Goal: Transaction & Acquisition: Book appointment/travel/reservation

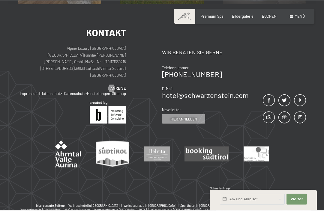
scroll to position [2087, 0]
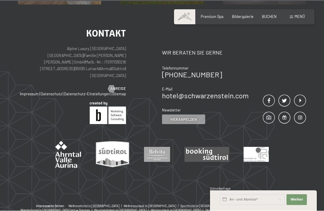
click at [323, 85] on div "Kontakt Alpine Luxury SPA Resort SCHWARZENSTEIN | Familie [PERSON_NAME] [PERSON…" at bounding box center [162, 104] width 324 height 199
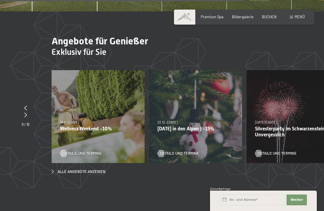
scroll to position [1578, 0]
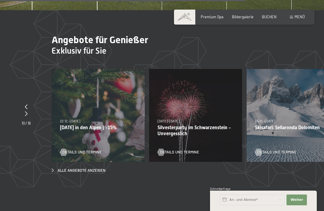
click at [312, 75] on div "24.01.–[DATE] 24.01.–[DATE] Skisafari: Sellaronda Dolomiten Details und Termine" at bounding box center [293, 115] width 93 height 93
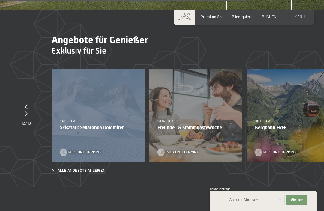
scroll to position [1578, 0]
click at [305, 101] on div "18.05.–[DATE] 18.05.–[DATE] Bergbahn FREE Details und Termine" at bounding box center [293, 115] width 93 height 93
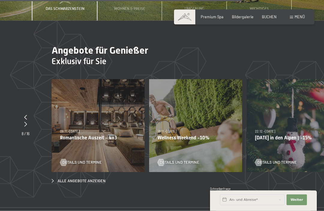
scroll to position [1568, 0]
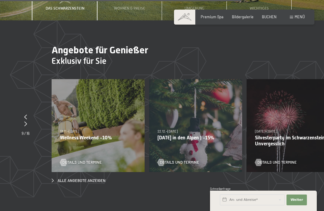
click at [198, 112] on div "22.12.–[DATE] 22.12.–[DATE] [DATE] in den Alpen | -15% Details und Termine" at bounding box center [195, 125] width 93 height 93
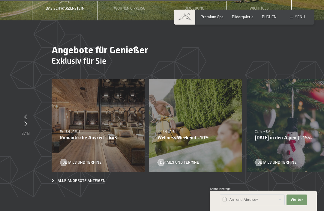
click at [295, 109] on div "22.12.–[DATE] 22.12.–[DATE] [DATE] in den Alpen | -15% Details und Termine" at bounding box center [293, 125] width 93 height 93
click at [293, 121] on div "22.12.–[DATE] 22.12.–[DATE] [DATE] in den Alpen | -15% Details und Termine" at bounding box center [293, 125] width 93 height 93
click at [289, 134] on div "22.12.–[DATE] 22.12.–[DATE] [DATE] in den Alpen | -15% Details und Termine" at bounding box center [293, 125] width 93 height 93
click at [263, 160] on span "Details und Termine" at bounding box center [276, 162] width 39 height 5
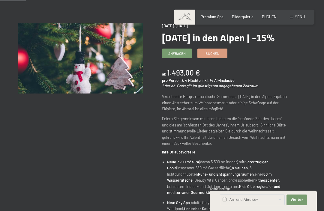
scroll to position [49, 0]
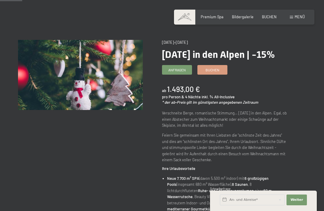
scroll to position [32, 0]
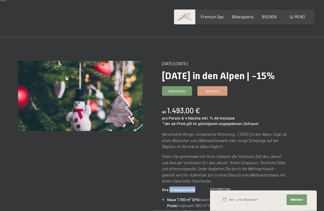
scroll to position [0, 0]
